Goal: Task Accomplishment & Management: Use online tool/utility

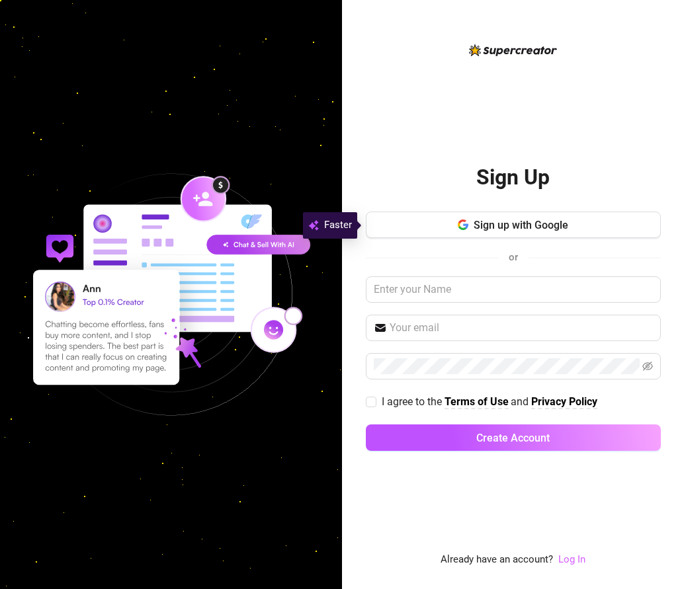
click at [571, 559] on link "Log In" at bounding box center [571, 560] width 27 height 12
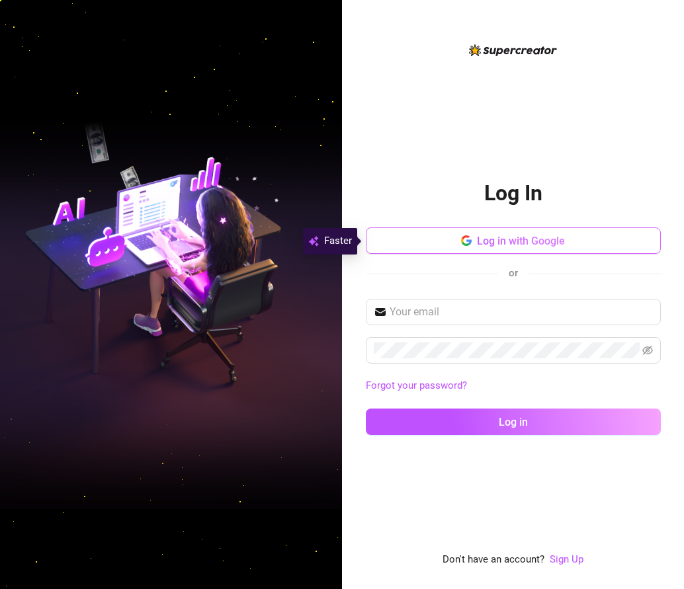
click at [508, 240] on span "Log in with Google" at bounding box center [521, 241] width 88 height 13
